Goal: Communication & Community: Answer question/provide support

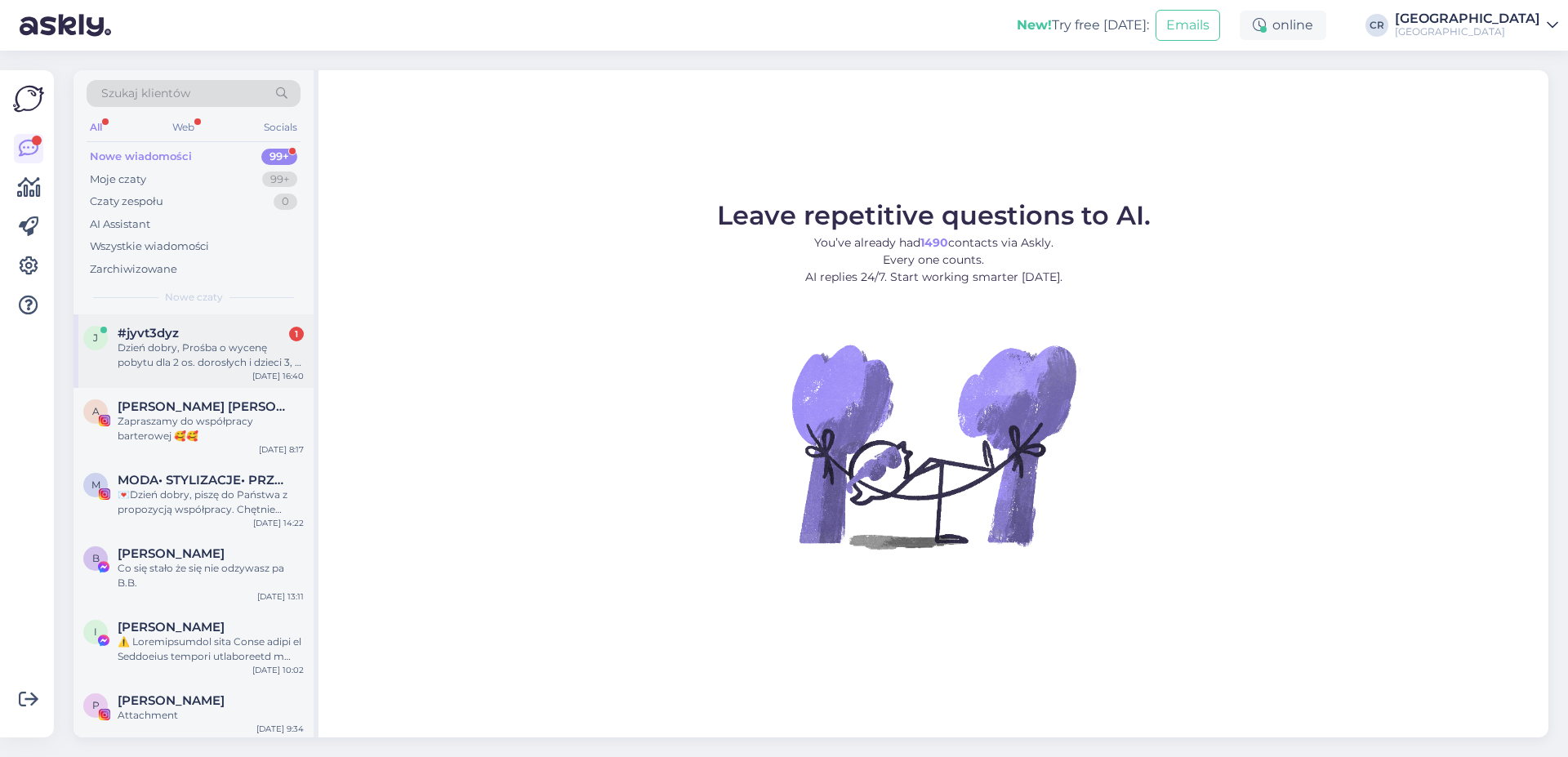
click at [205, 367] on div "Dzień dobry, Prośba o wycenę pobytu dla 2 os. dorosłych i dzieci 3, 7 lat w ter…" at bounding box center [210, 355] width 186 height 29
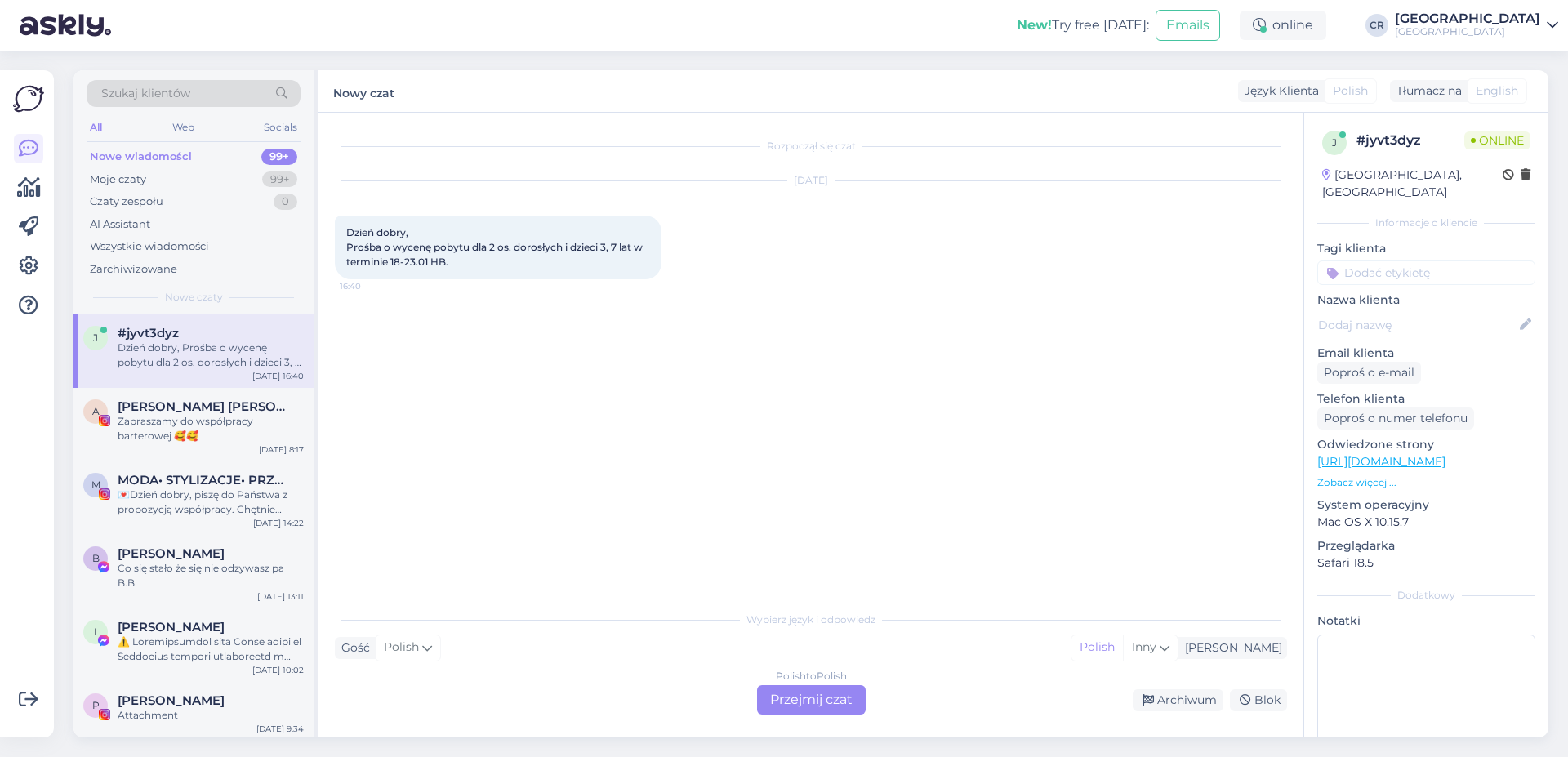
click at [834, 682] on div "Polish to Polish" at bounding box center [811, 676] width 71 height 15
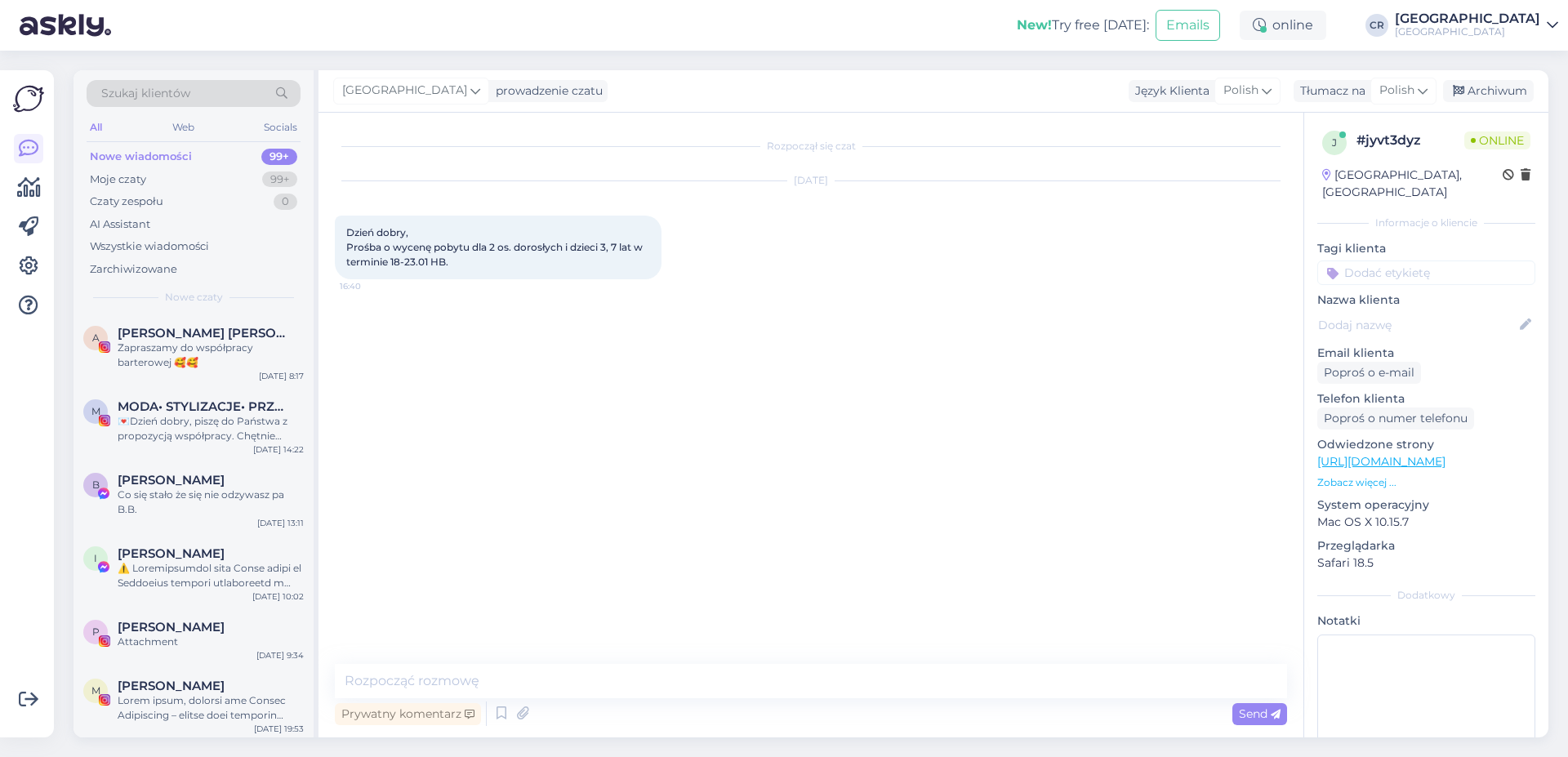
click at [394, 663] on div "Rozpoczął się czat [DATE] Dzień dobry, Prośba o wycenę pobytu dla 2 os. dorosły…" at bounding box center [811, 426] width 985 height 625
click at [385, 676] on textarea at bounding box center [811, 681] width 952 height 34
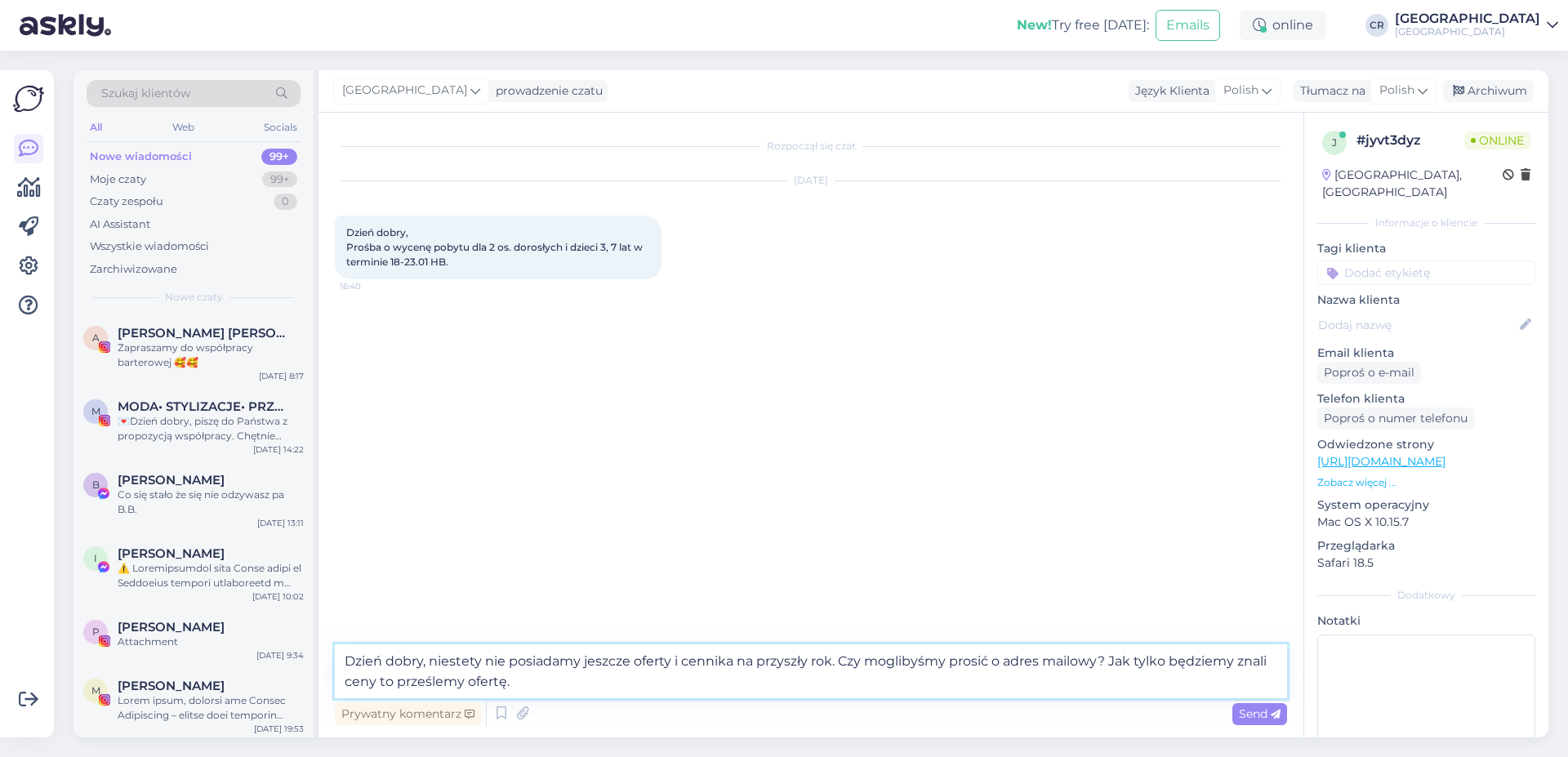
click at [524, 675] on textarea "Dzień dobry, niestety nie posiadamy jeszcze oferty i cennika na przyszły rok. C…" at bounding box center [811, 671] width 952 height 54
click at [468, 680] on textarea "Dzień dobry, niestety nie posiadamy jeszcze oferty i cennika na przyszły rok. C…" at bounding box center [811, 671] width 952 height 54
type textarea "Dzień dobry, niestety nie posiadamy jeszcze oferty i cennika na przyszły rok. C…"
click at [1268, 714] on span "Send" at bounding box center [1260, 713] width 42 height 15
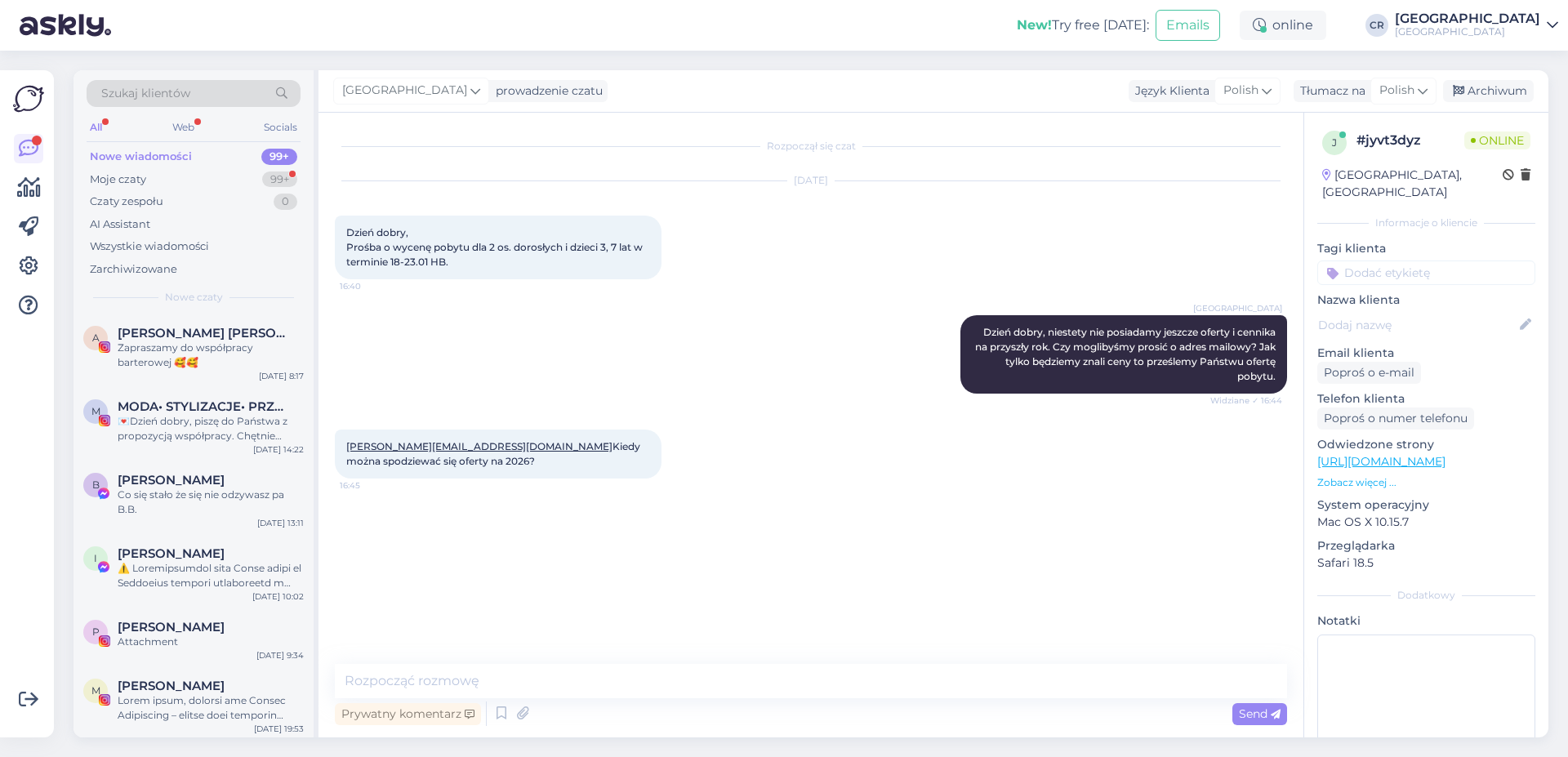
click at [704, 493] on div "[PERSON_NAME][EMAIL_ADDRESS][DOMAIN_NAME] Kiedy można spodziewać się oferty na …" at bounding box center [811, 454] width 952 height 85
click at [477, 673] on textarea at bounding box center [811, 681] width 952 height 34
type textarea "J"
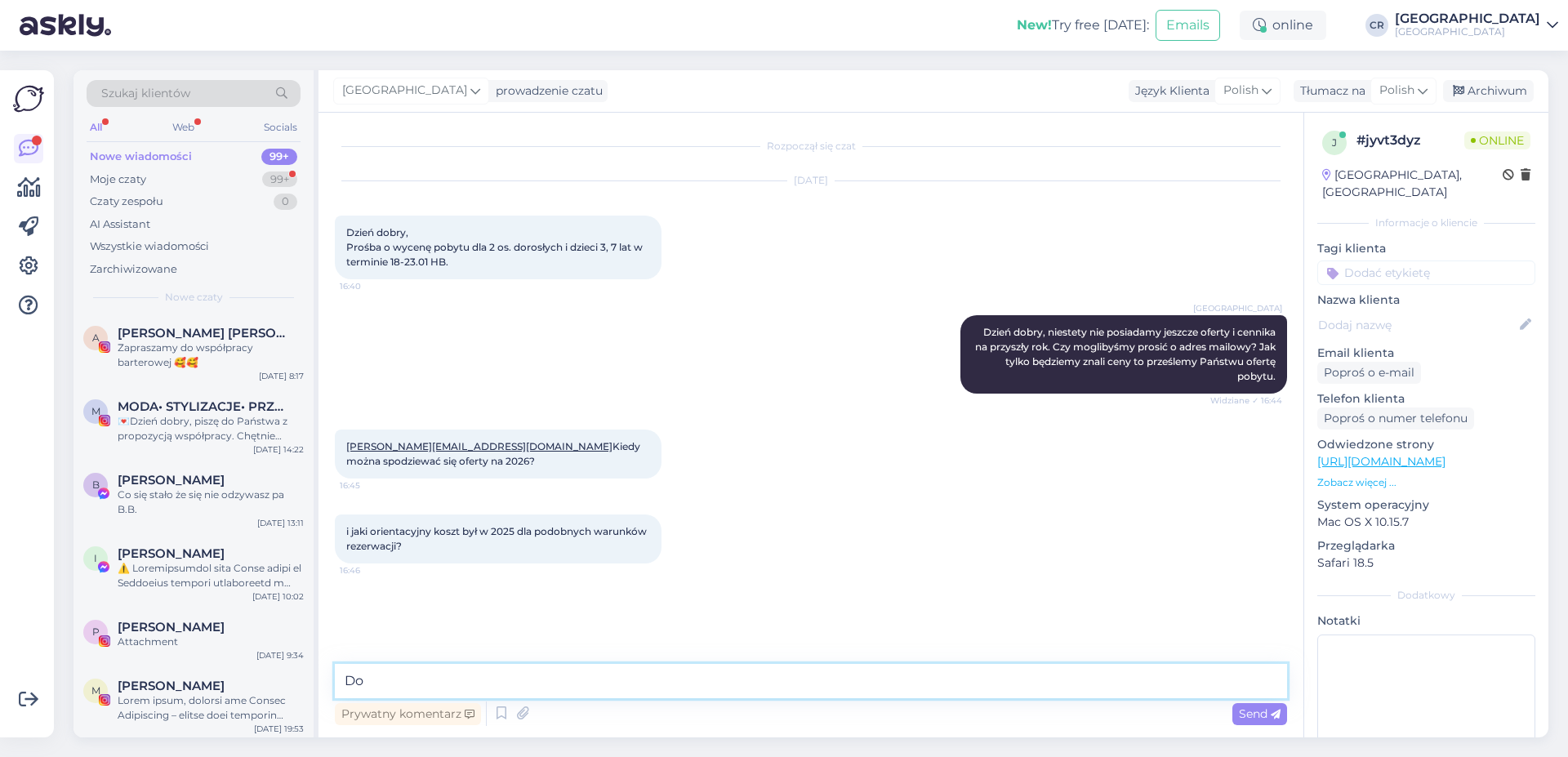
type textarea "D"
click at [354, 677] on textarea "Spodziewać można się jeseinią" at bounding box center [811, 681] width 952 height 34
drag, startPoint x: 560, startPoint y: 677, endPoint x: 523, endPoint y: 682, distance: 37.3
click at [523, 682] on textarea "Oferty można spodziewać można się jeseinią" at bounding box center [811, 681] width 952 height 34
click at [567, 678] on textarea "Oferty można spodziewać się jeseinią" at bounding box center [811, 681] width 952 height 34
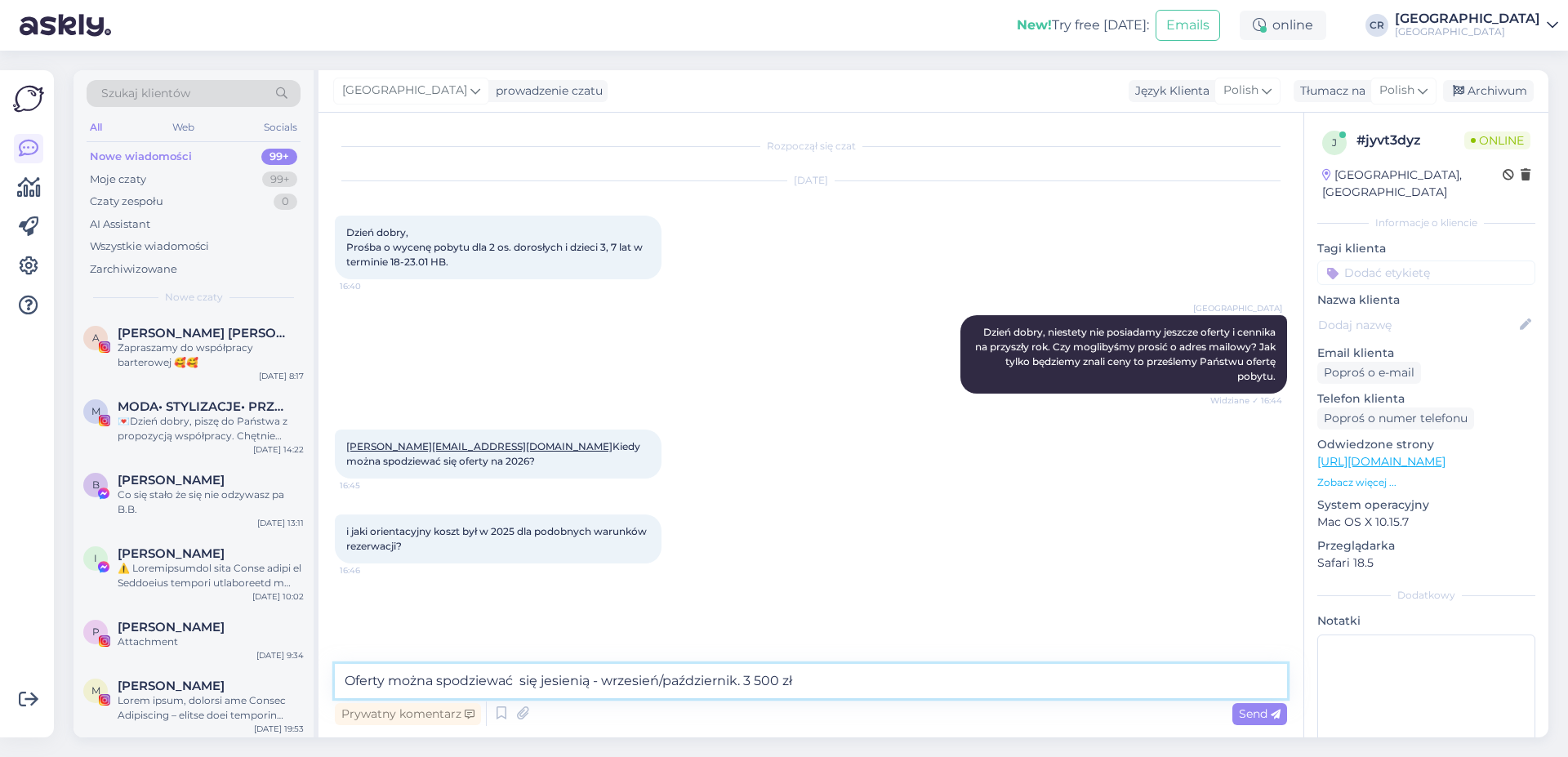
click at [748, 677] on textarea "Oferty można spodziewać się jesienią - wrzesień/październik. 3 500 zł" at bounding box center [811, 681] width 952 height 34
click at [1113, 679] on textarea "Oferty można spodziewać się jesienią - wrzesień/październik. Cena pobytu w 2025…" at bounding box center [811, 681] width 952 height 34
click at [1055, 680] on textarea "Oferty można spodziewać się jesienią - wrzesień/październik. Cena pobytu w 2025…" at bounding box center [811, 681] width 952 height 34
click at [1051, 677] on textarea "Oferty można spodziewać się jesienią - wrzesień/październik. Cena pobytu w 2025…" at bounding box center [811, 681] width 952 height 34
click at [1267, 679] on textarea "Oferty można spodziewać się jesienią - wrzesień/październik. Cena pobytu w 2025…" at bounding box center [811, 681] width 952 height 34
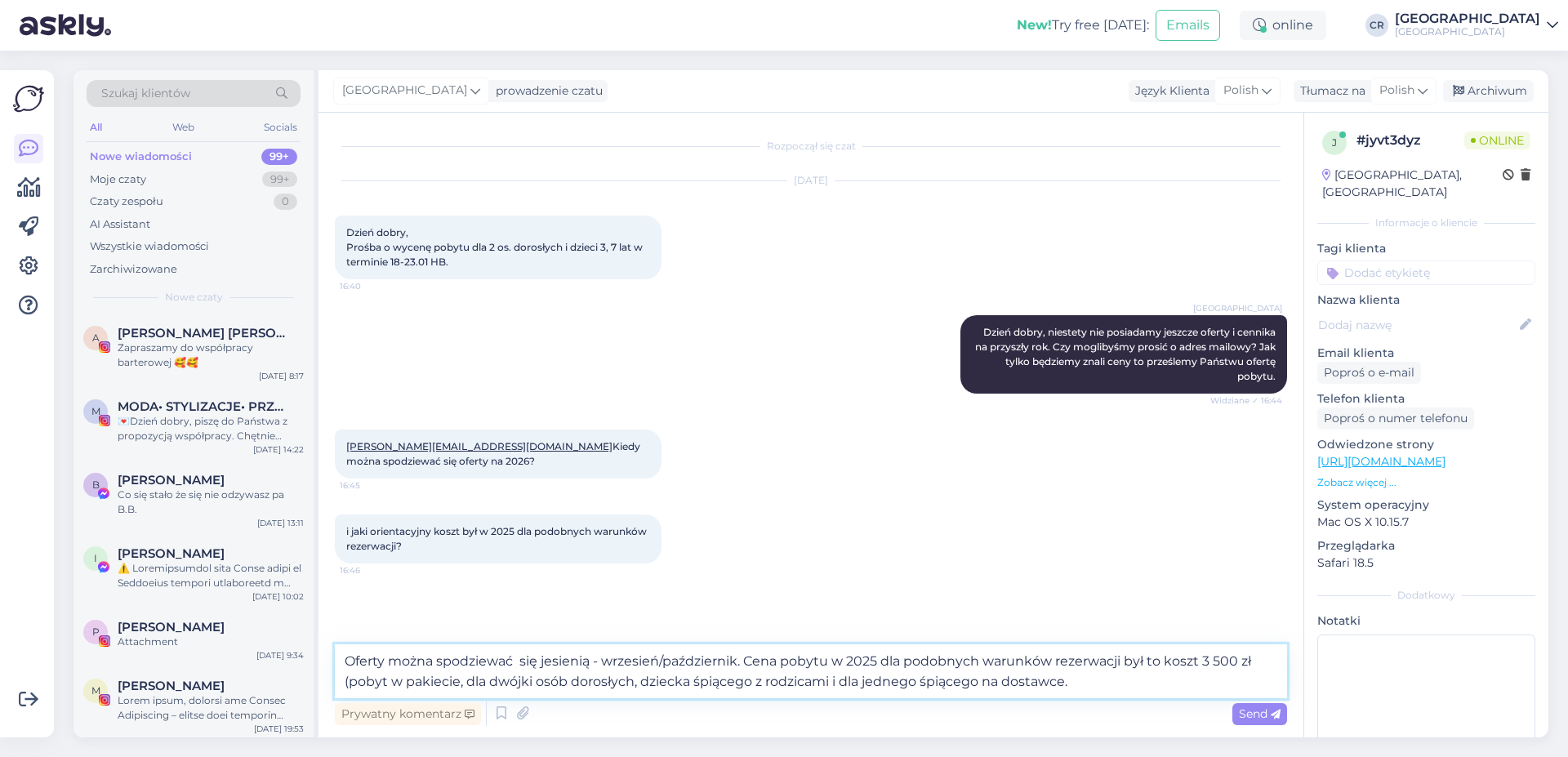
click at [464, 678] on textarea "Oferty można spodziewać się jesienią - wrzesień/październik. Cena pobytu w 2025…" at bounding box center [811, 671] width 952 height 54
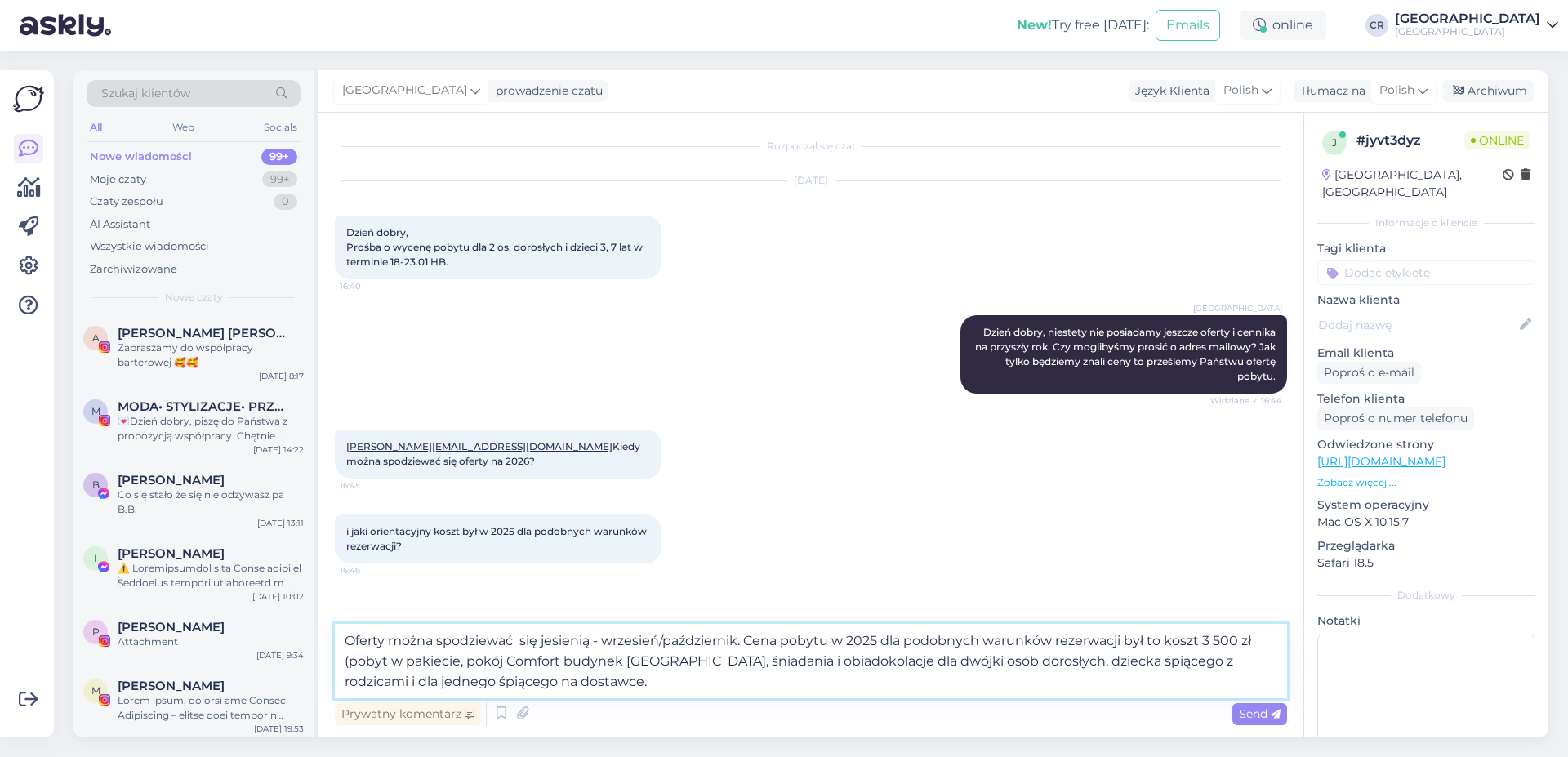
click at [1007, 679] on textarea "Oferty można spodziewać się jesienią - wrzesień/październik. Cena pobytu w 2025…" at bounding box center [811, 661] width 952 height 75
click at [559, 655] on textarea "Oferty można spodziewać się jesienią - wrzesień/październik. Cena pobytu w 2025…" at bounding box center [811, 661] width 952 height 75
drag, startPoint x: 642, startPoint y: 666, endPoint x: 467, endPoint y: 659, distance: 175.1
click at [467, 659] on textarea "Oferty można spodziewać się jesienią - wrzesień/październik. Cena pobytu w 2025…" at bounding box center [811, 661] width 952 height 75
type textarea "Oferty można spodziewać się jesienią - wrzesień/październik. Cena pobytu w 2025…"
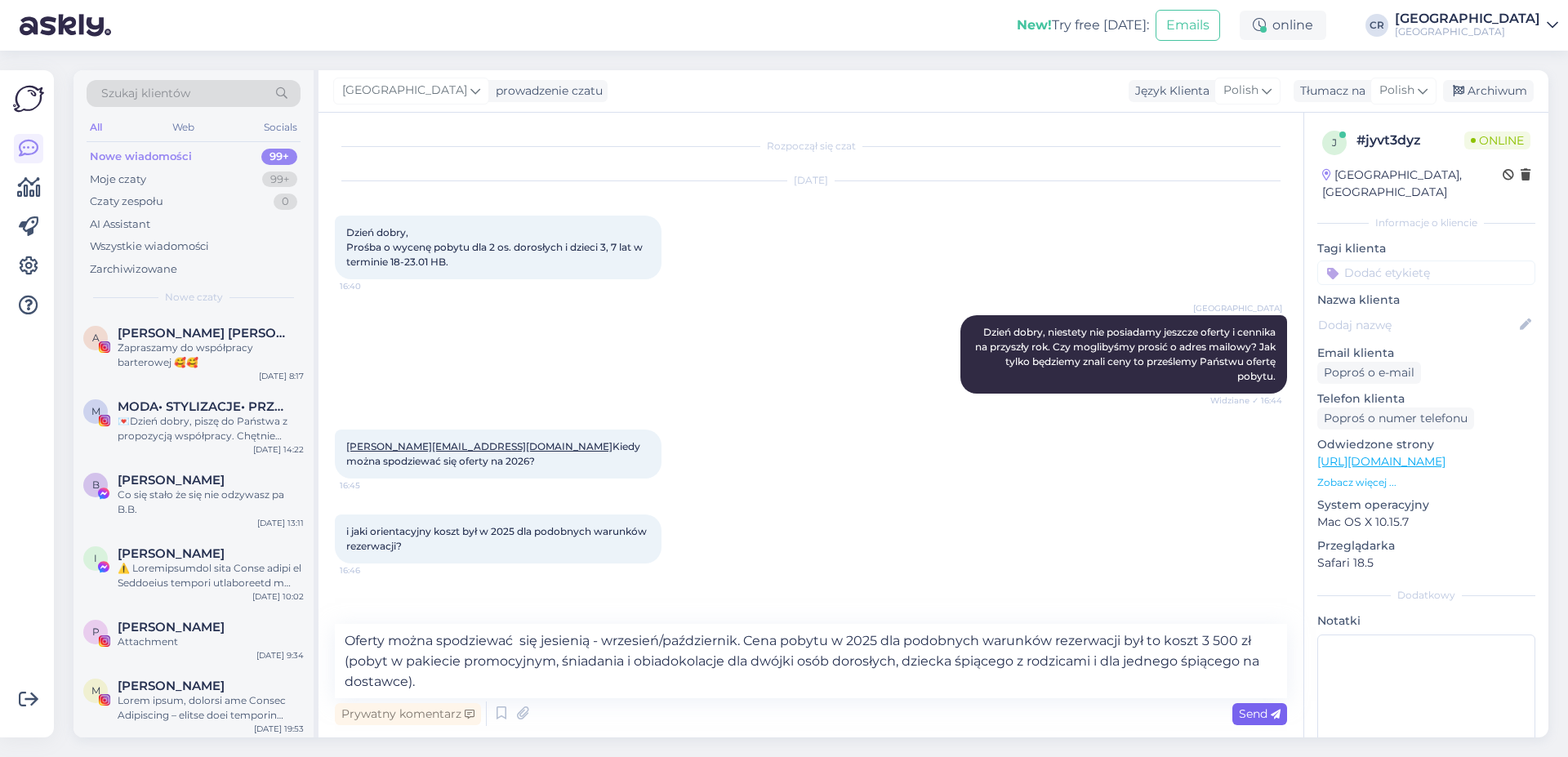
click at [1268, 724] on div "Send" at bounding box center [1260, 714] width 55 height 22
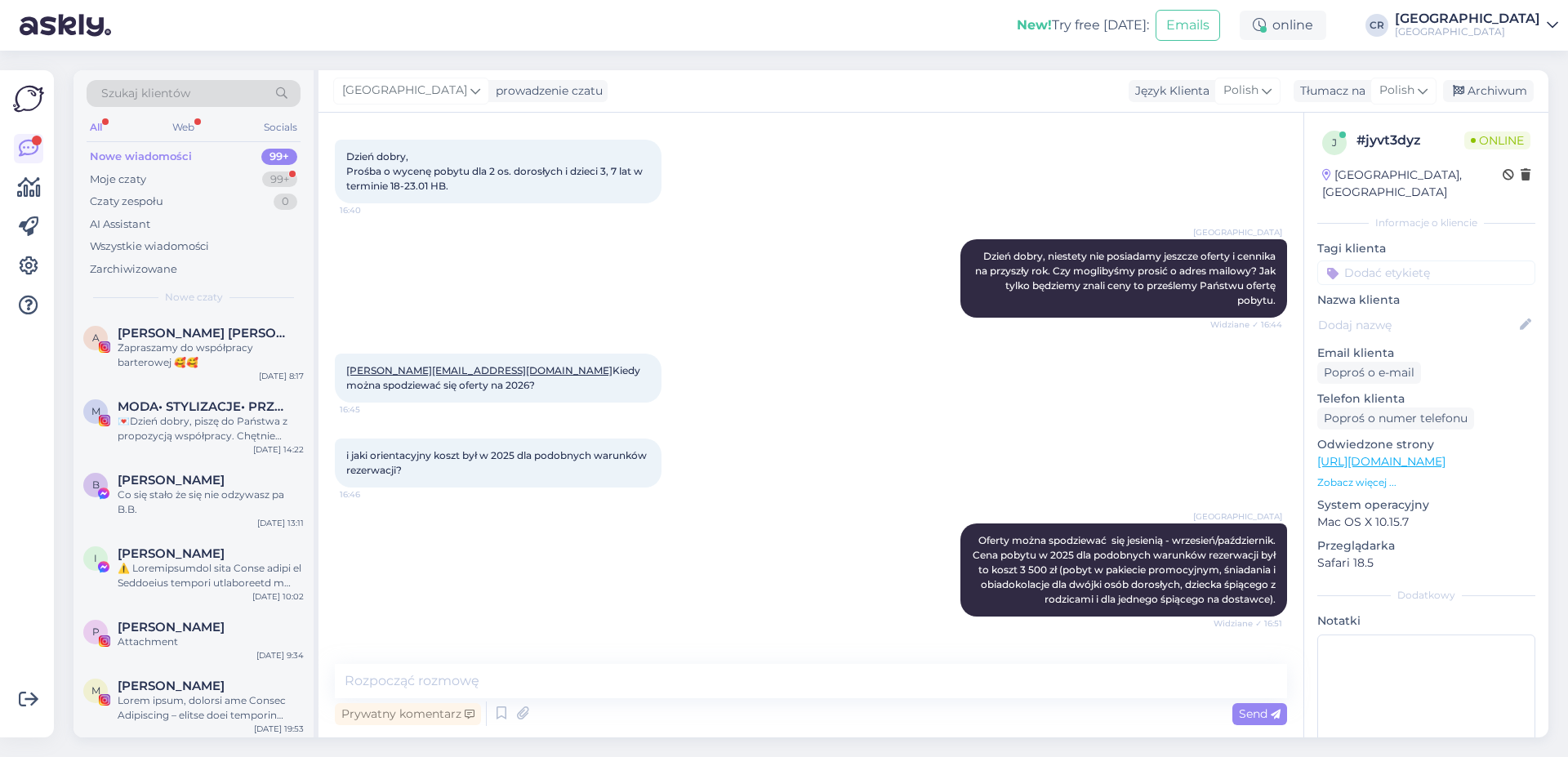
scroll to position [146, 0]
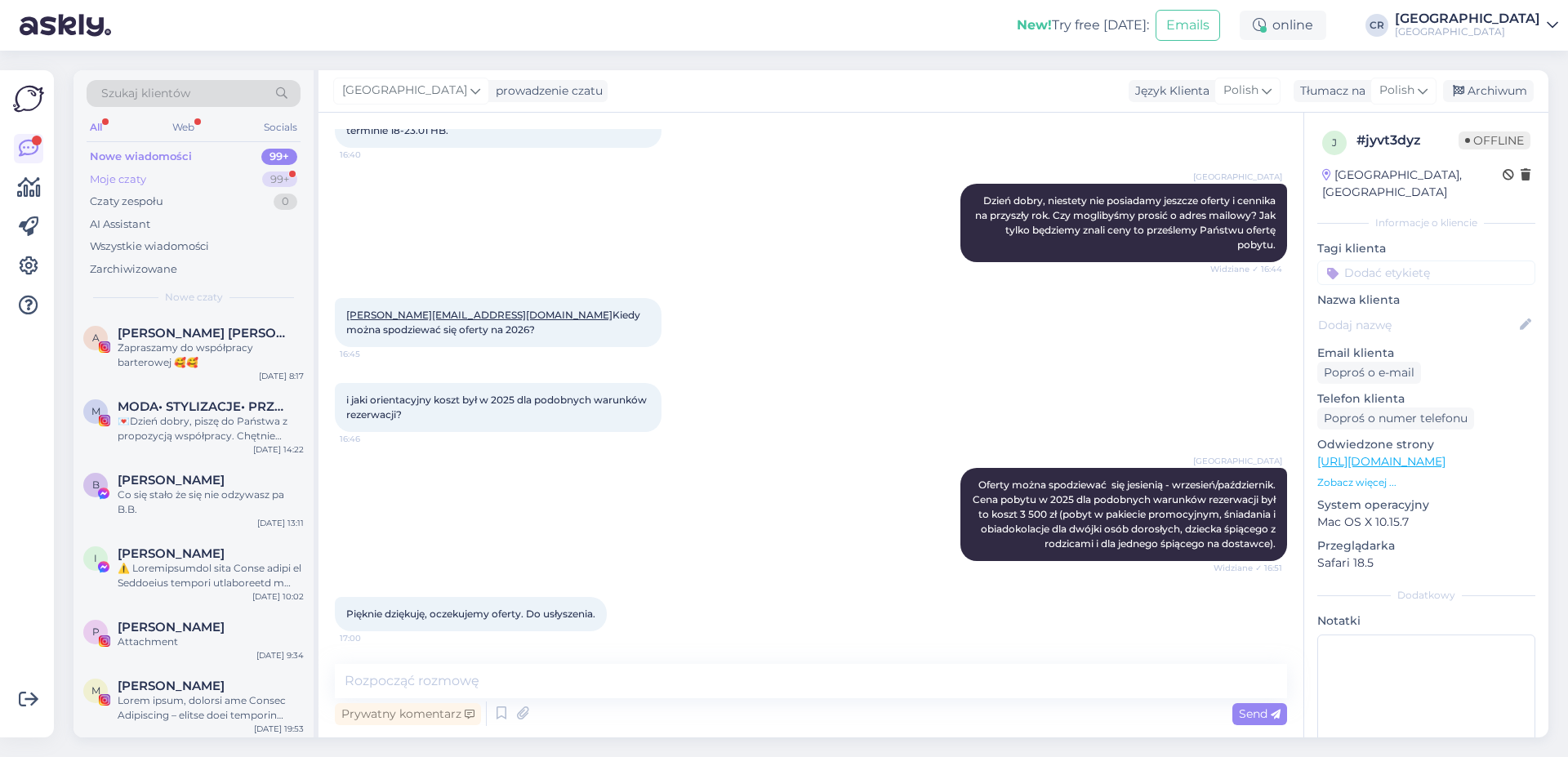
click at [173, 181] on div "Moje czaty 99+" at bounding box center [194, 179] width 214 height 23
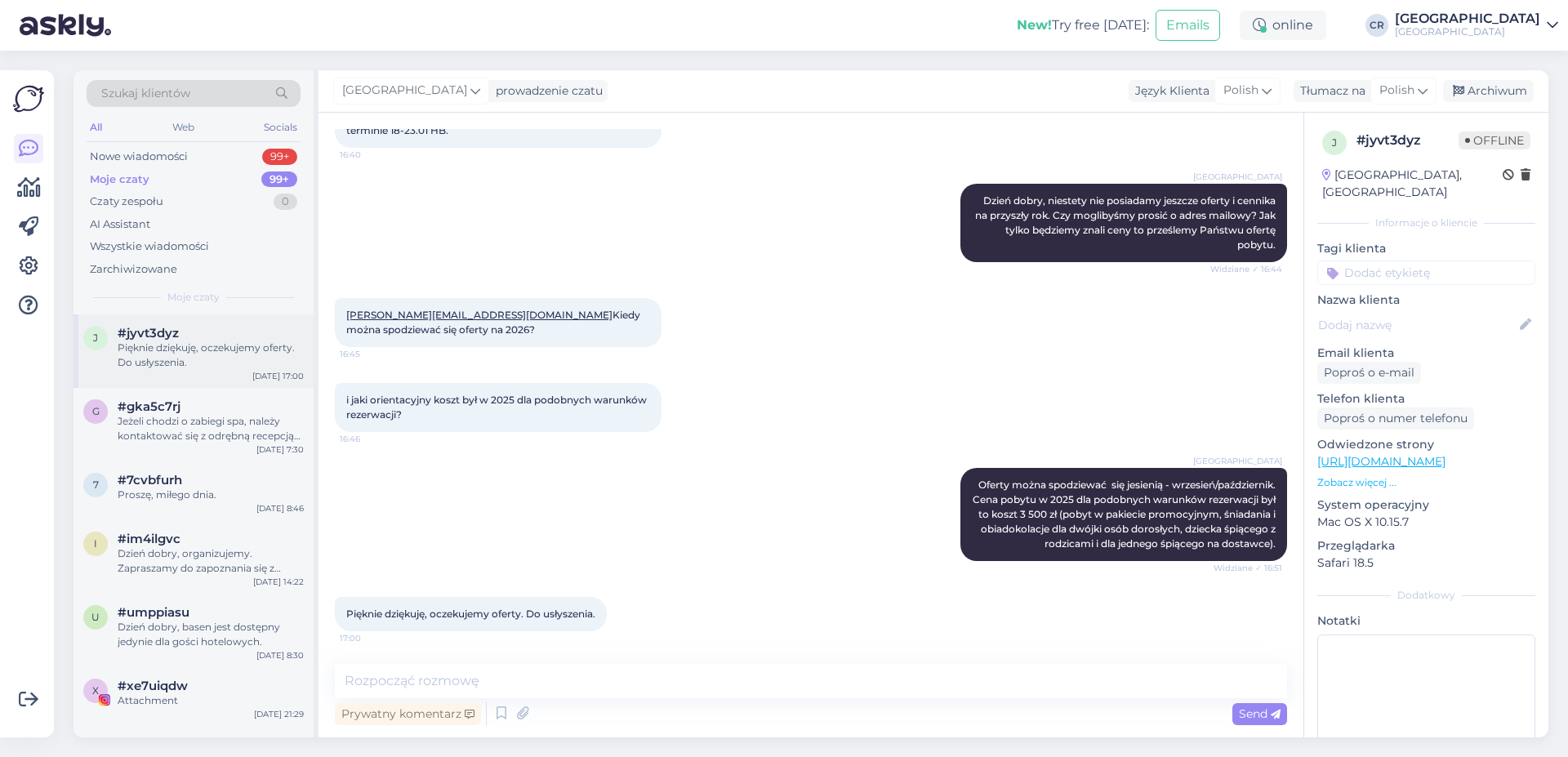
click at [186, 369] on div "Pięknie dziękuję, oczekujemy oferty. Do usłyszenia." at bounding box center [210, 355] width 186 height 29
